Goal: Information Seeking & Learning: Find specific page/section

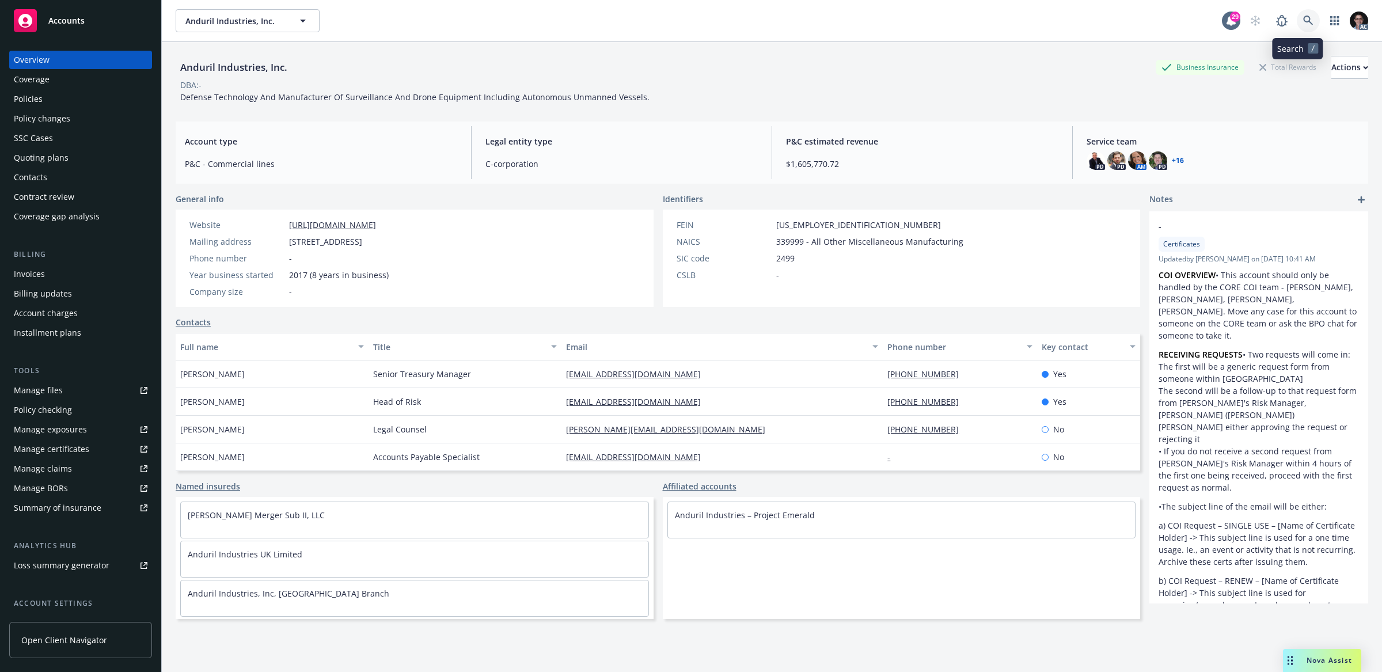
click at [1303, 22] on icon at bounding box center [1308, 21] width 10 height 10
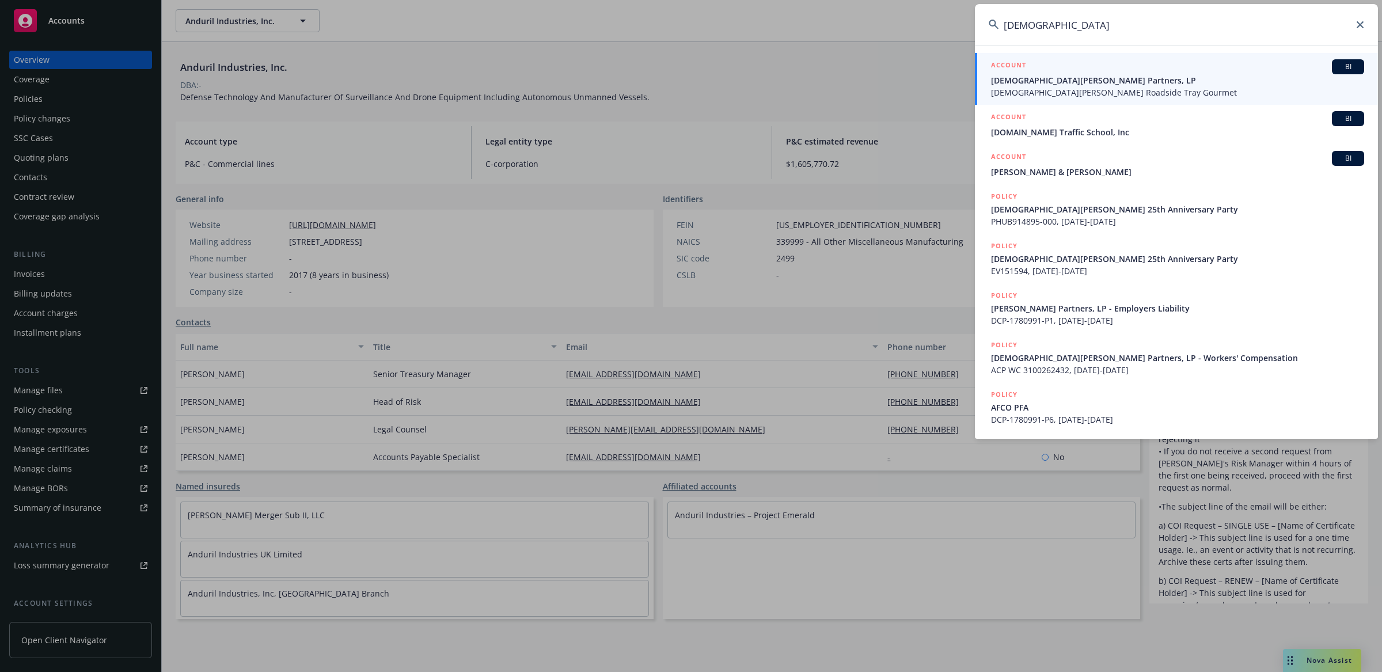
type input "[DEMOGRAPHIC_DATA]"
click at [1352, 66] on span "BI" at bounding box center [1347, 67] width 23 height 10
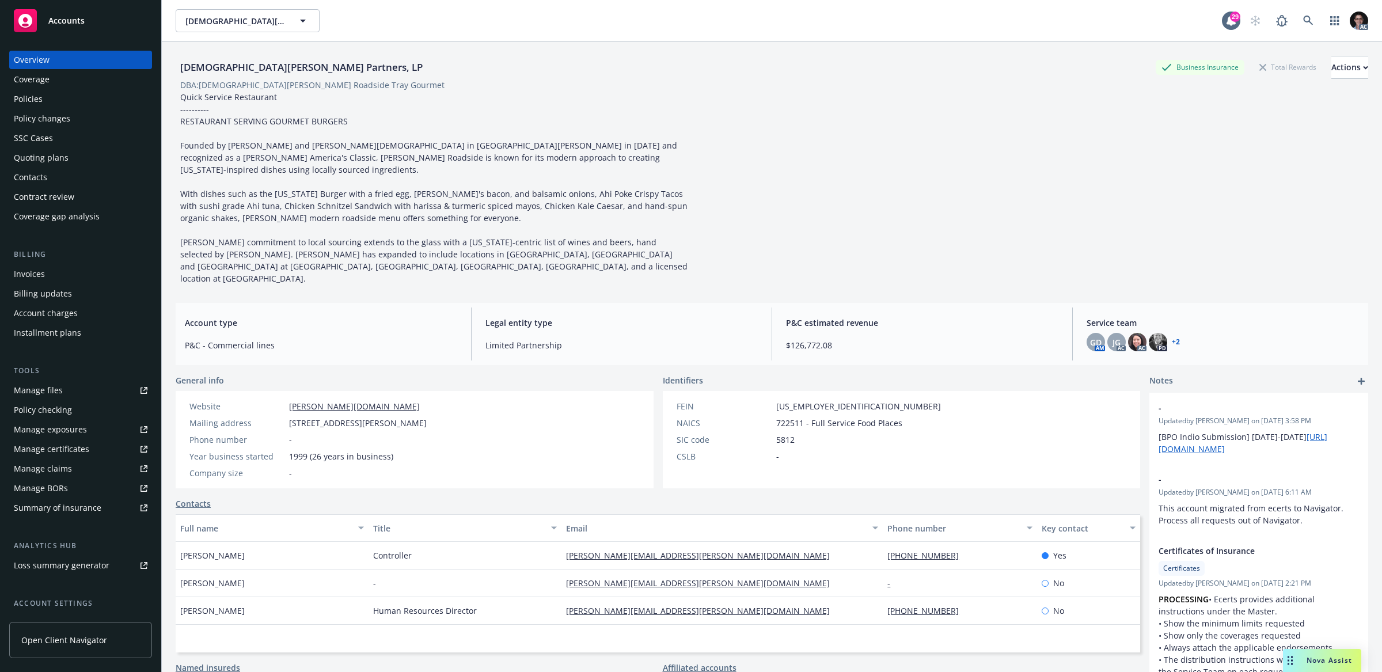
click at [71, 388] on link "Manage files" at bounding box center [80, 390] width 143 height 18
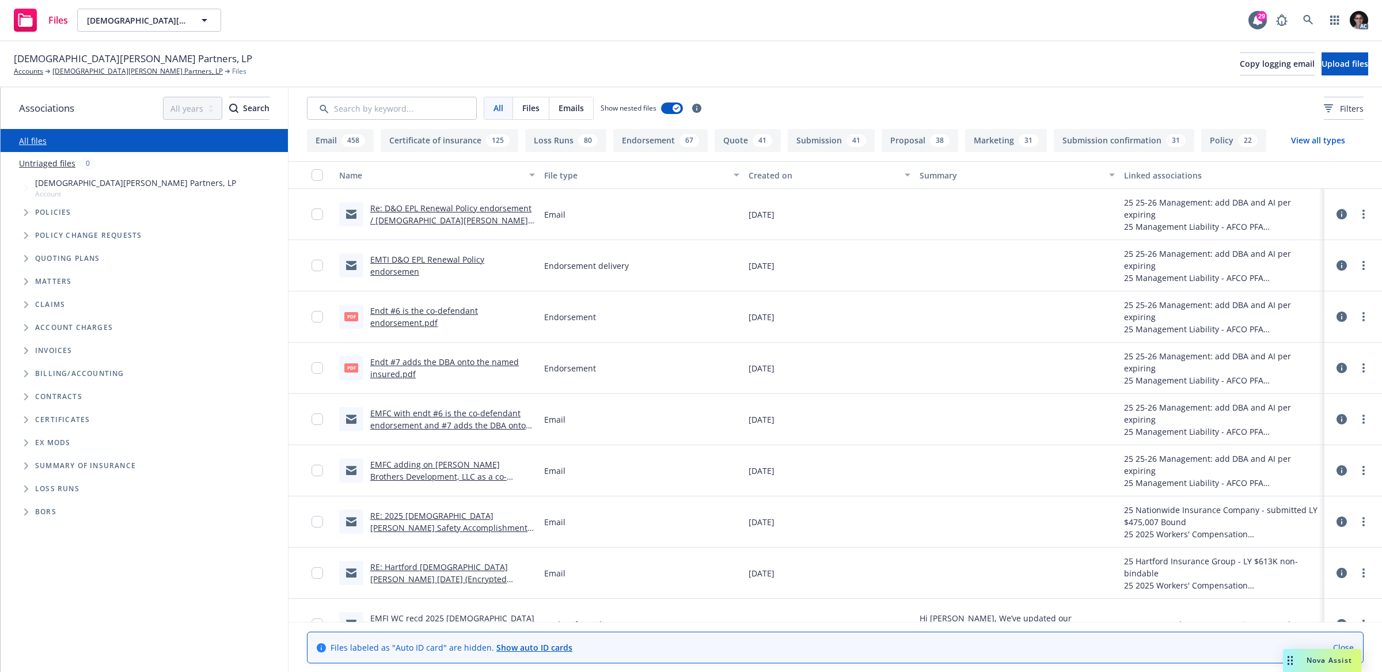
click at [38, 447] on div "Ex Mods" at bounding box center [150, 443] width 267 height 18
click at [24, 444] on icon "Folder Tree Example" at bounding box center [26, 442] width 5 height 7
click at [41, 489] on link "2025" at bounding box center [44, 486] width 18 height 12
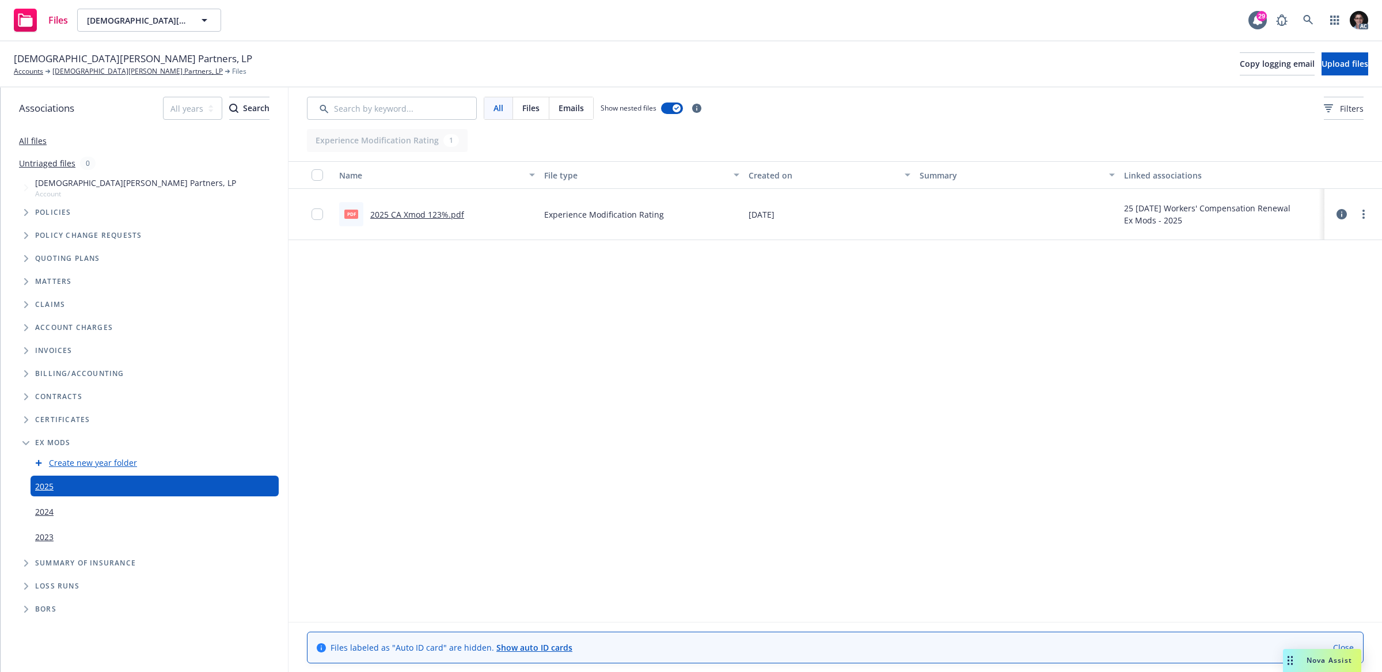
click at [429, 214] on link "2025 CA Xmod 123%.pdf" at bounding box center [417, 214] width 94 height 11
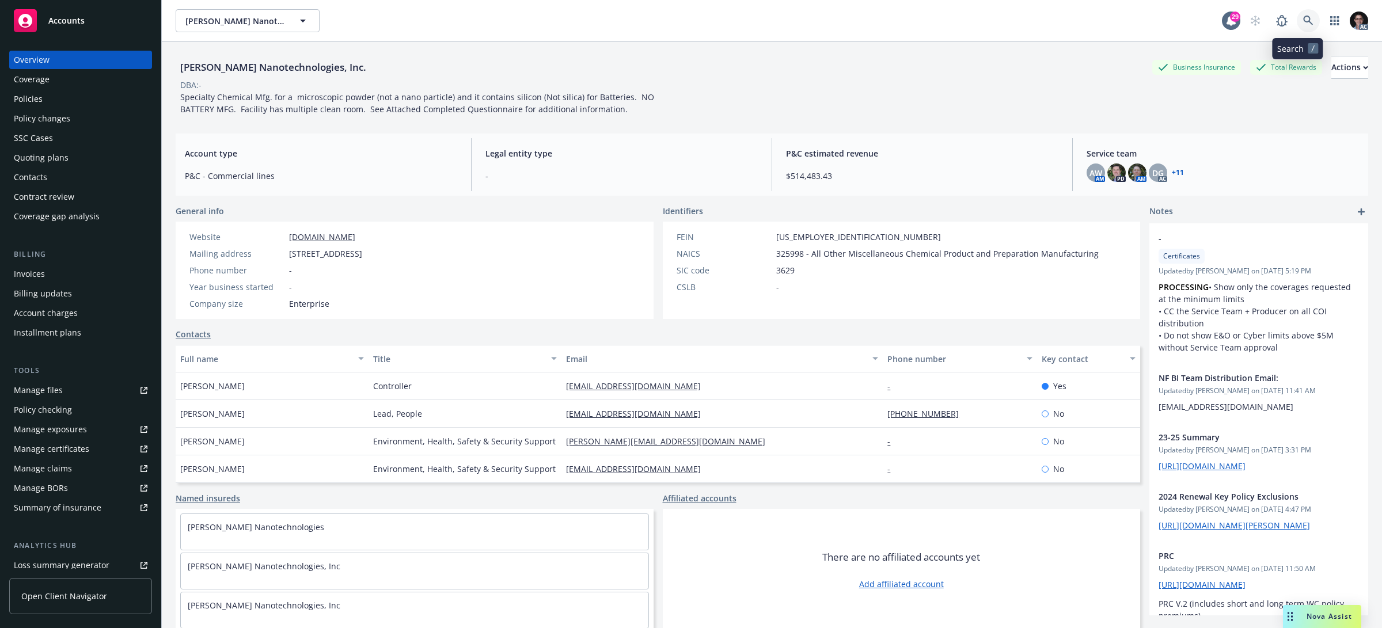
click at [1302, 20] on link at bounding box center [1307, 20] width 23 height 23
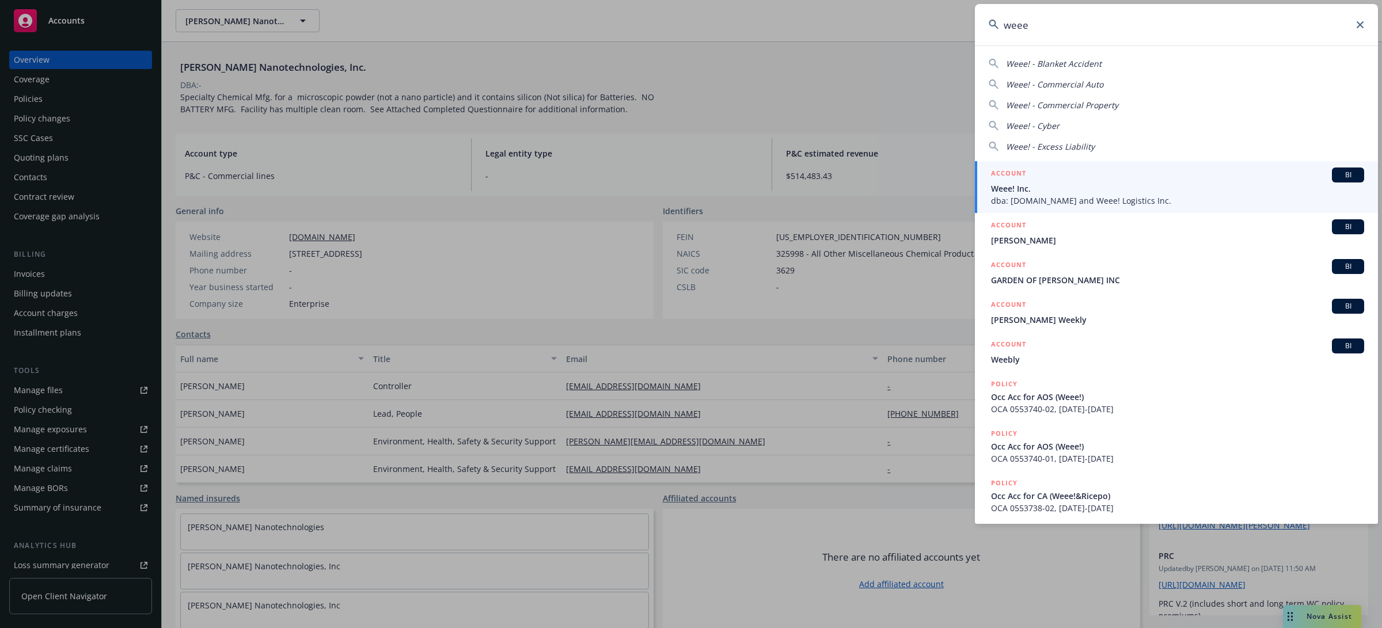
type input "weee"
click at [1336, 176] on span "BI" at bounding box center [1347, 175] width 23 height 10
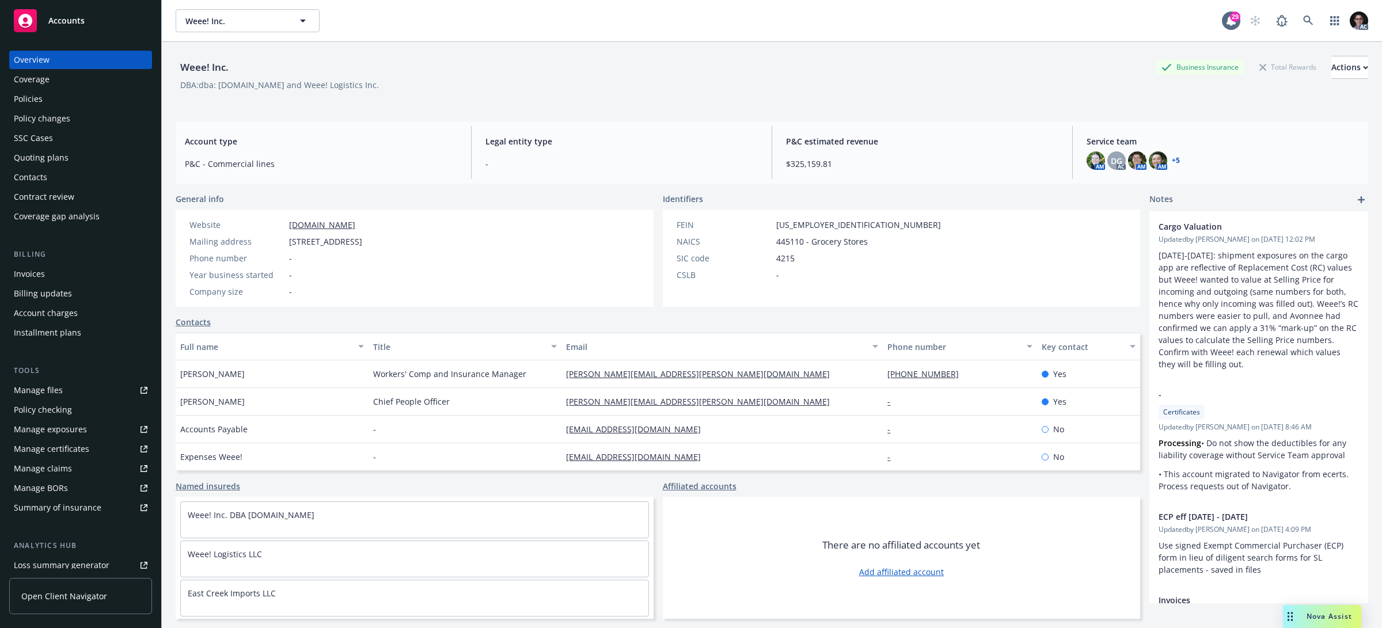
click at [242, 64] on div "Weee! Inc. Business Insurance Total Rewards Actions" at bounding box center [772, 67] width 1192 height 23
click at [1303, 21] on icon at bounding box center [1308, 21] width 10 height 10
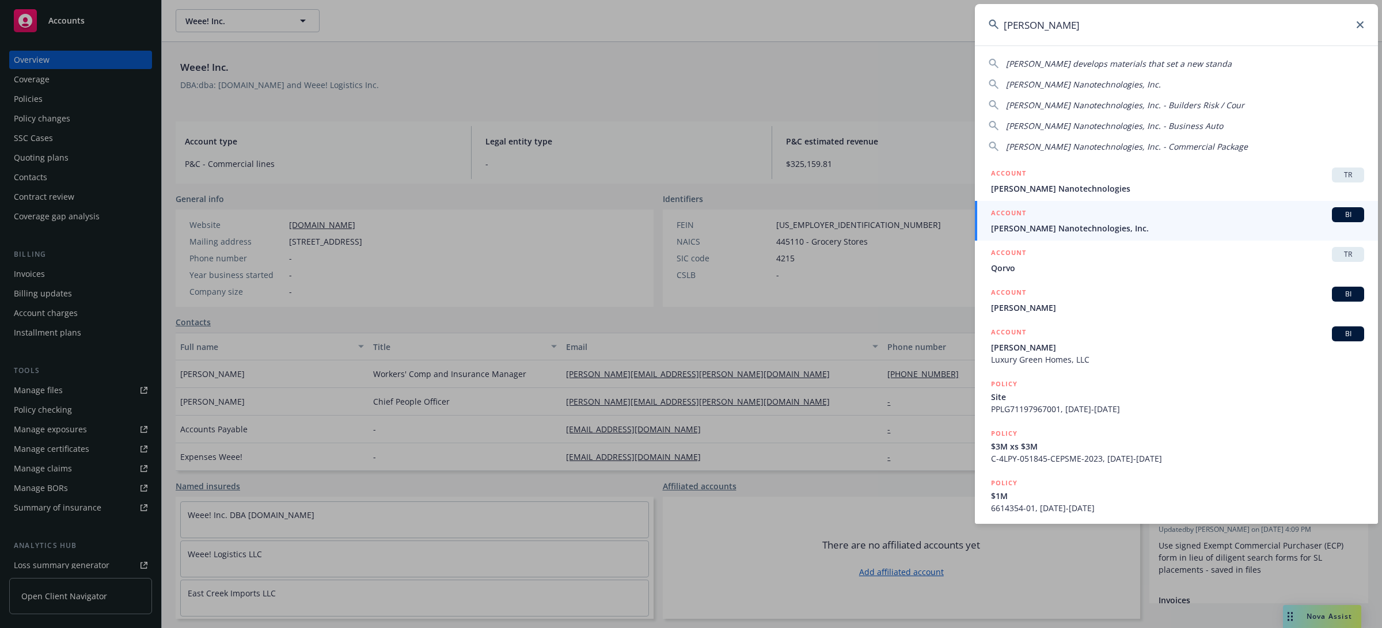
type input "sila"
click at [1336, 212] on span "BI" at bounding box center [1347, 215] width 23 height 10
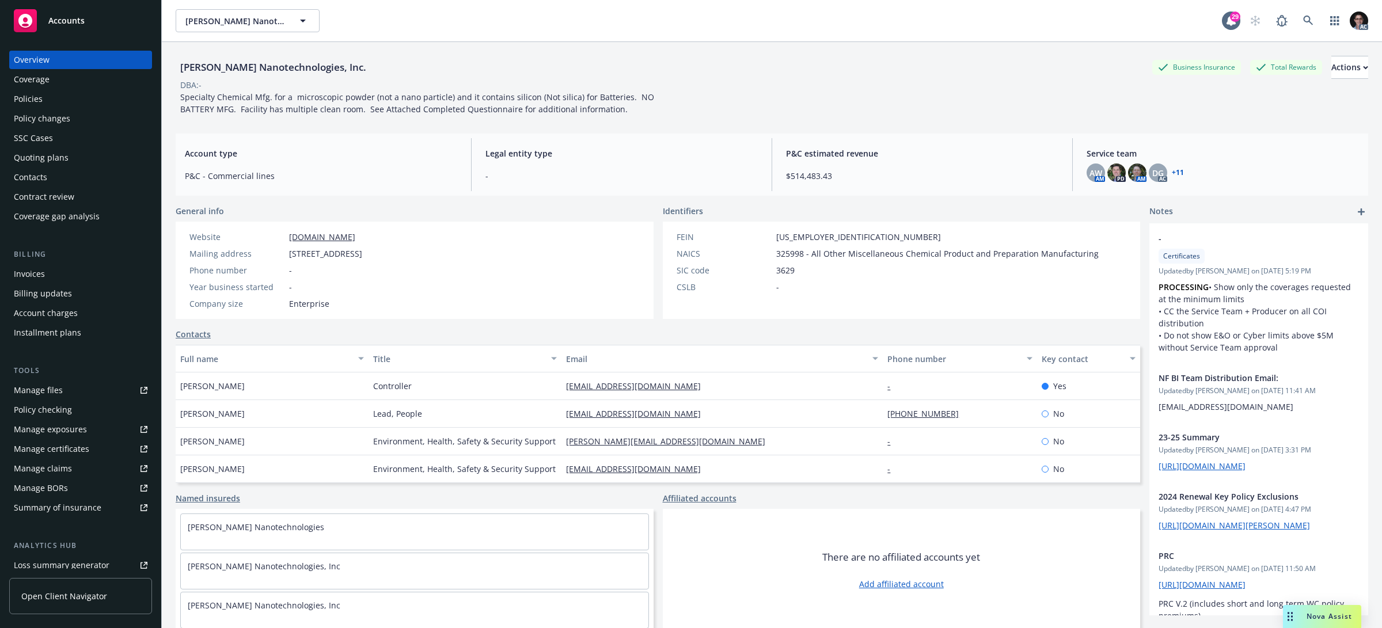
click at [22, 97] on div "Policies" at bounding box center [28, 99] width 29 height 18
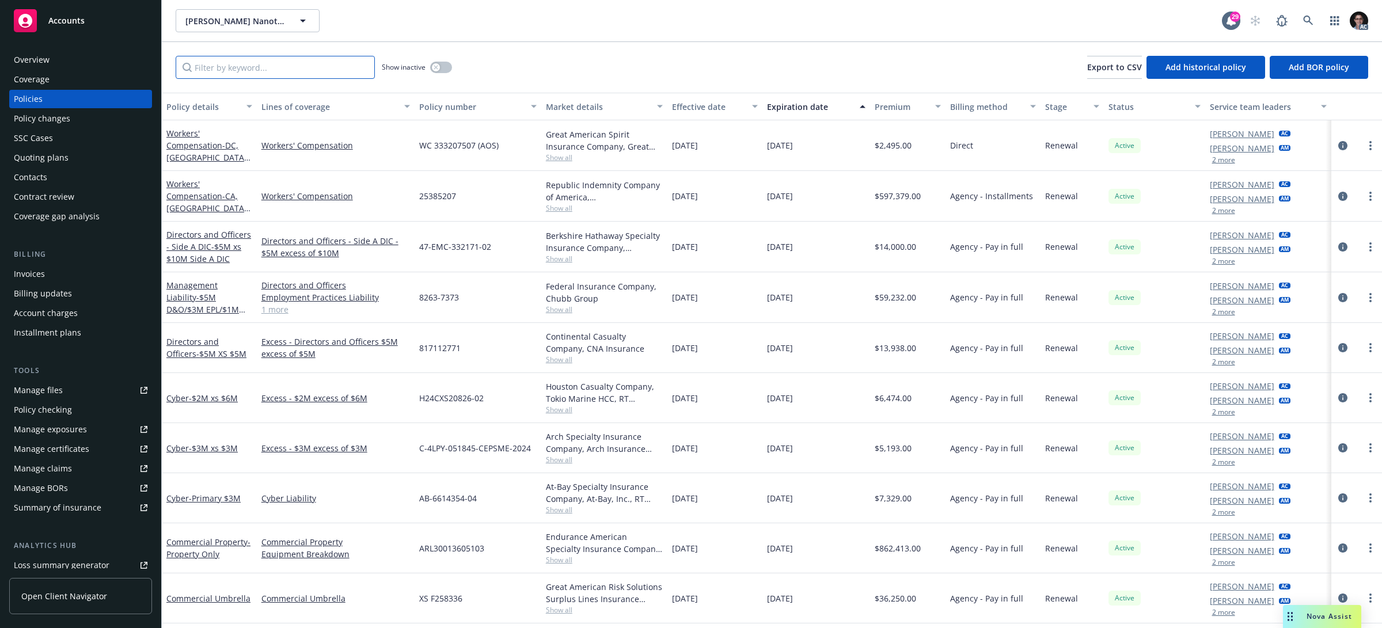
click at [276, 64] on input "Filter by keyword..." at bounding box center [275, 67] width 199 height 23
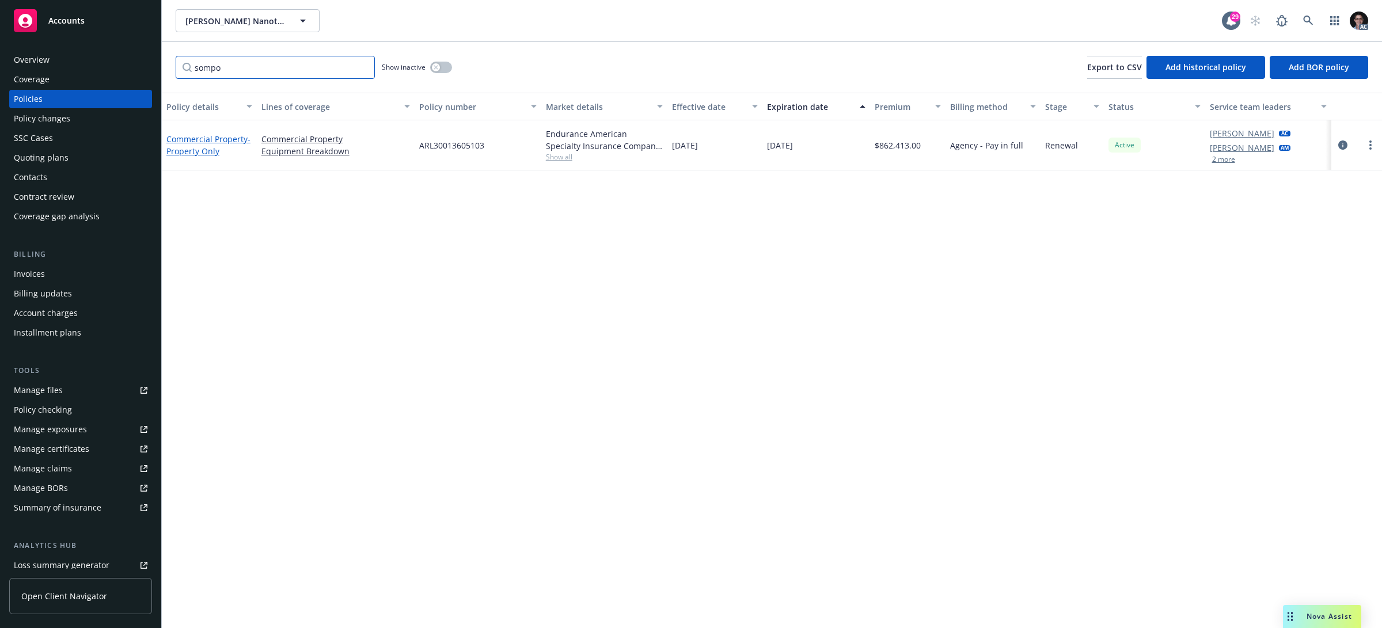
type input "sompo"
click at [204, 140] on link "Commercial Property - Property Only" at bounding box center [208, 145] width 84 height 23
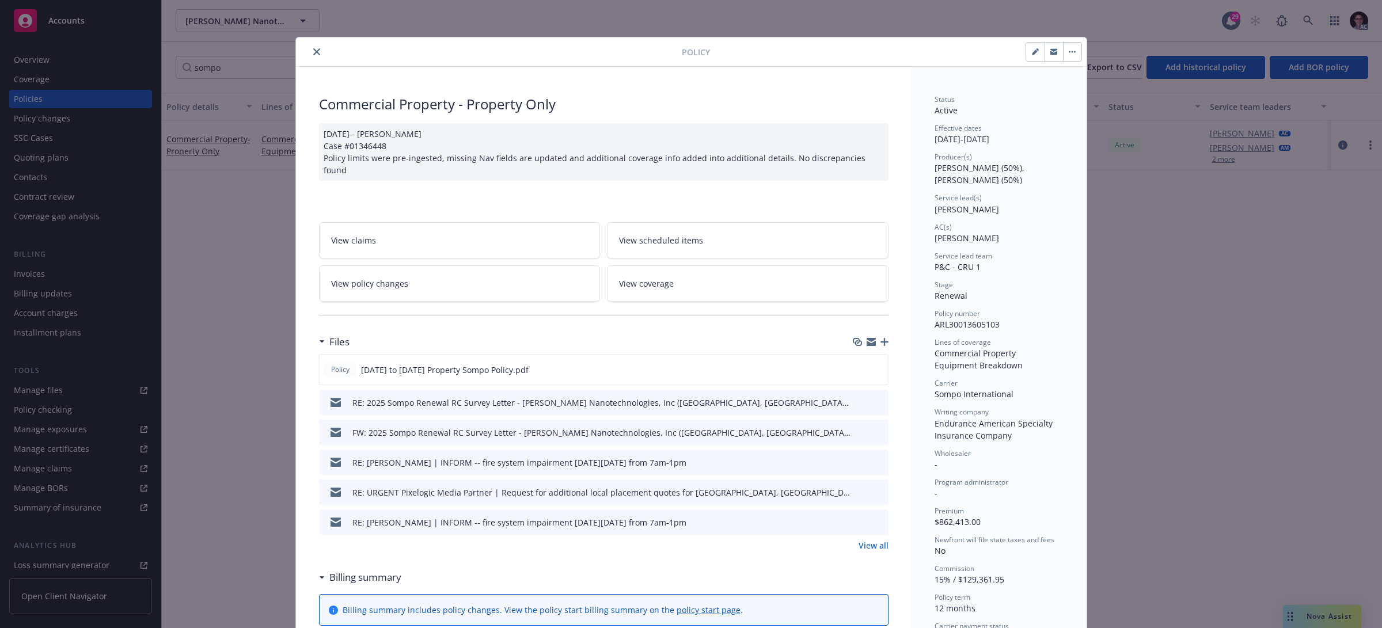
click at [313, 55] on icon "close" at bounding box center [316, 51] width 7 height 7
